Goal: Information Seeking & Learning: Learn about a topic

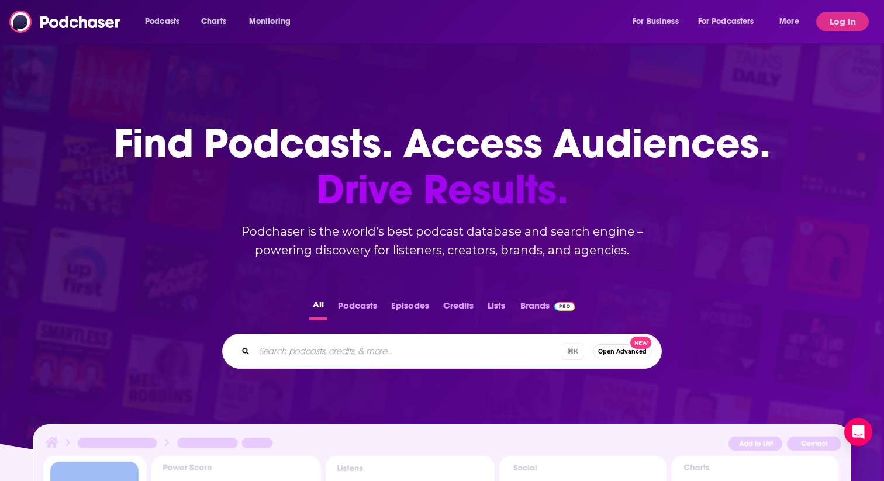
click at [317, 359] on input "Search podcasts, credits, & more..." at bounding box center [407, 351] width 307 height 19
paste input "Digital Social Hour"
type input "Digital Social Hour"
click at [354, 310] on button "Podcasts" at bounding box center [357, 308] width 46 height 23
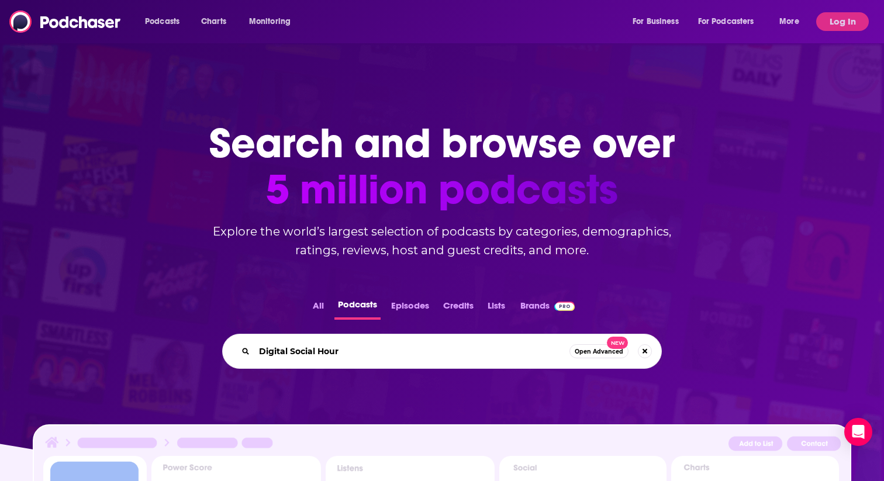
click at [361, 347] on input "Digital Social Hour" at bounding box center [411, 351] width 315 height 19
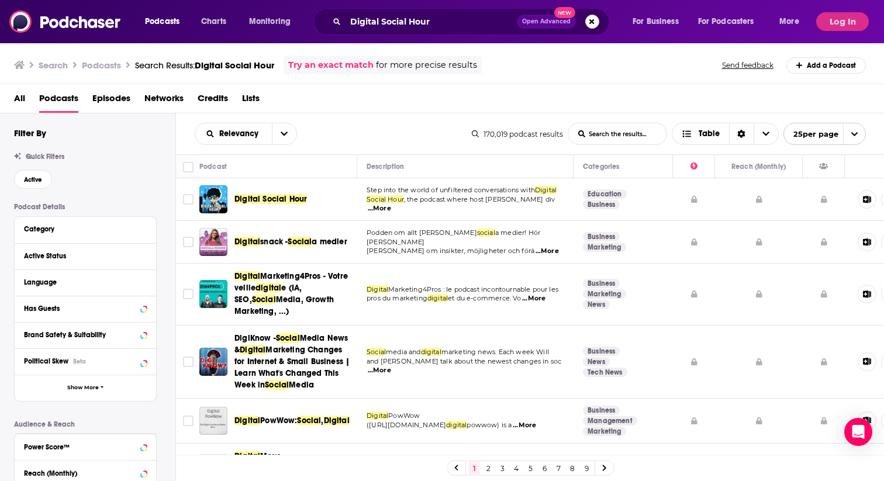
click at [846, 28] on button "Log In" at bounding box center [842, 21] width 53 height 19
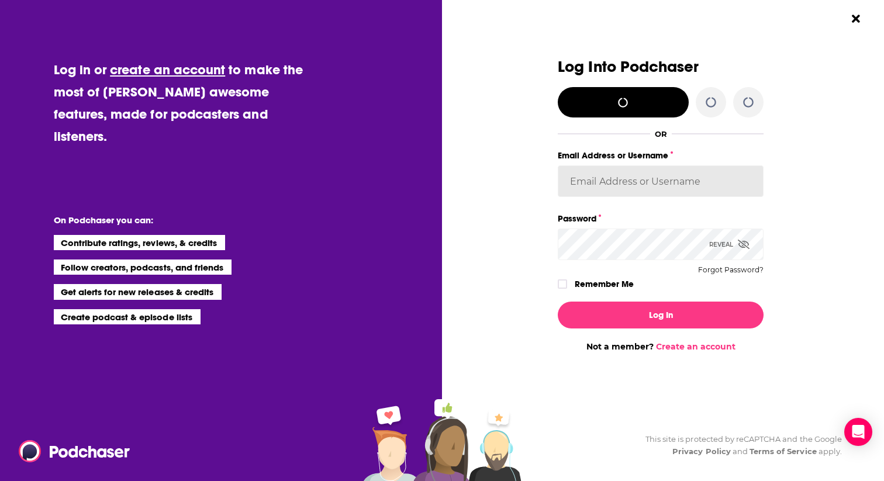
type input "[EMAIL_ADDRESS][DOMAIN_NAME]"
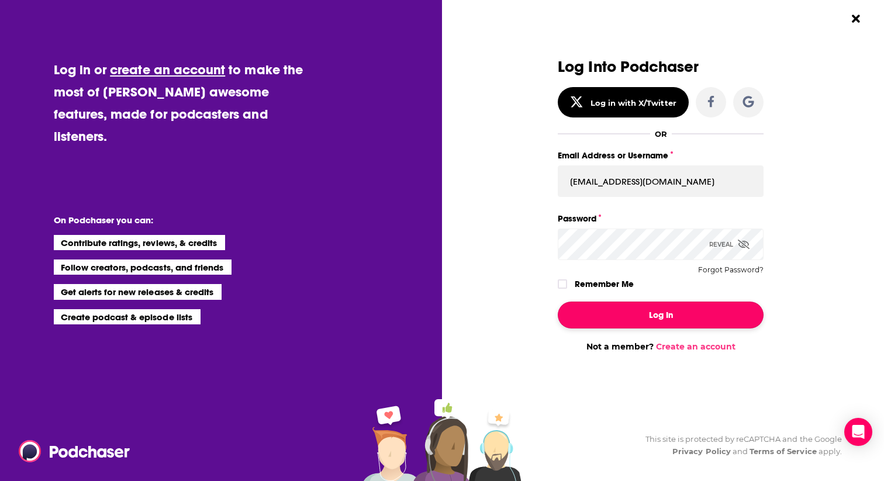
click at [670, 317] on button "Log In" at bounding box center [661, 315] width 206 height 27
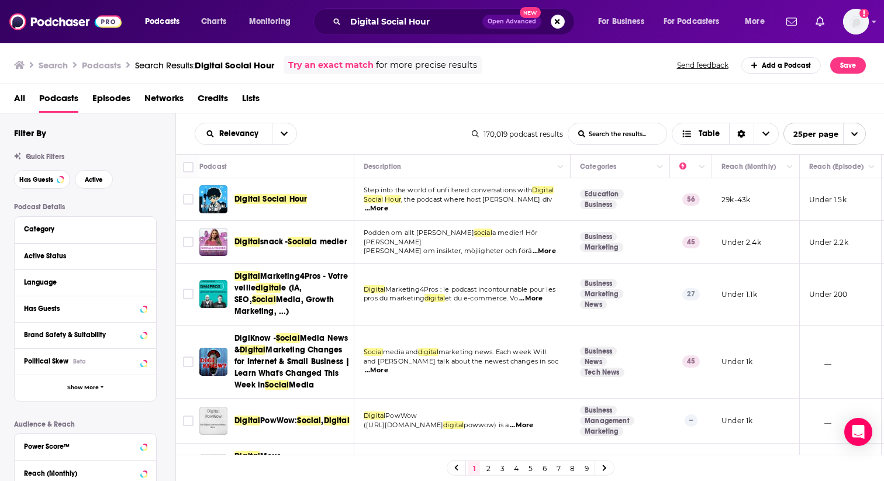
click at [284, 199] on span "Digital Social Hour" at bounding box center [270, 199] width 72 height 10
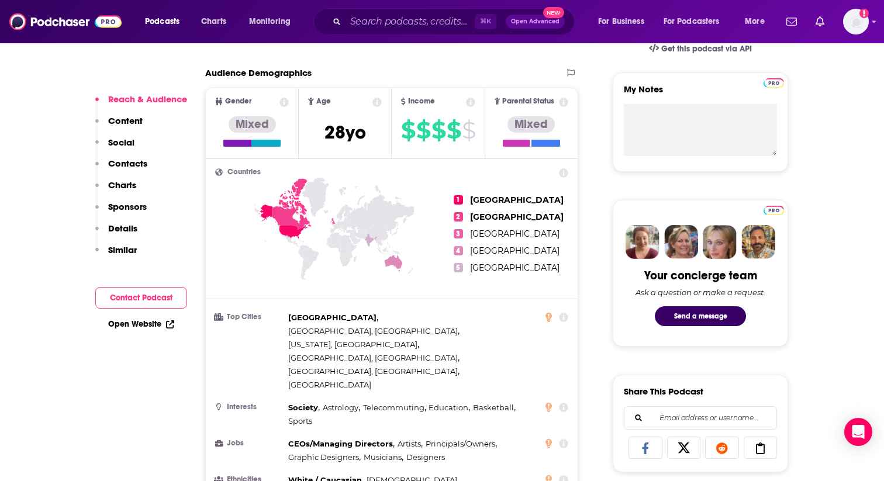
scroll to position [386, 0]
